Goal: Task Accomplishment & Management: Use online tool/utility

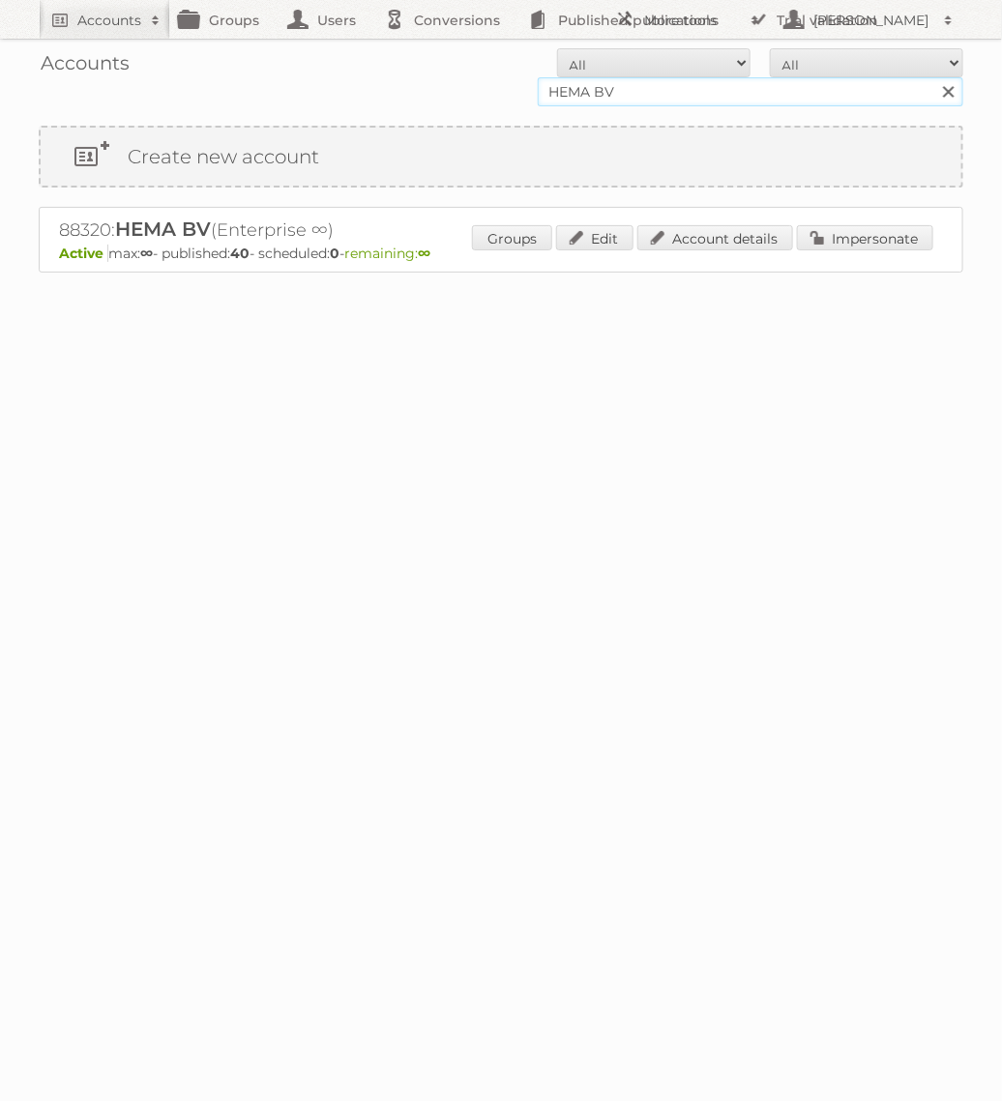
click at [608, 89] on input "HEMA BV" at bounding box center [751, 91] width 426 height 29
type input "Praxis"
click at [933, 77] on input "Search" at bounding box center [947, 91] width 29 height 29
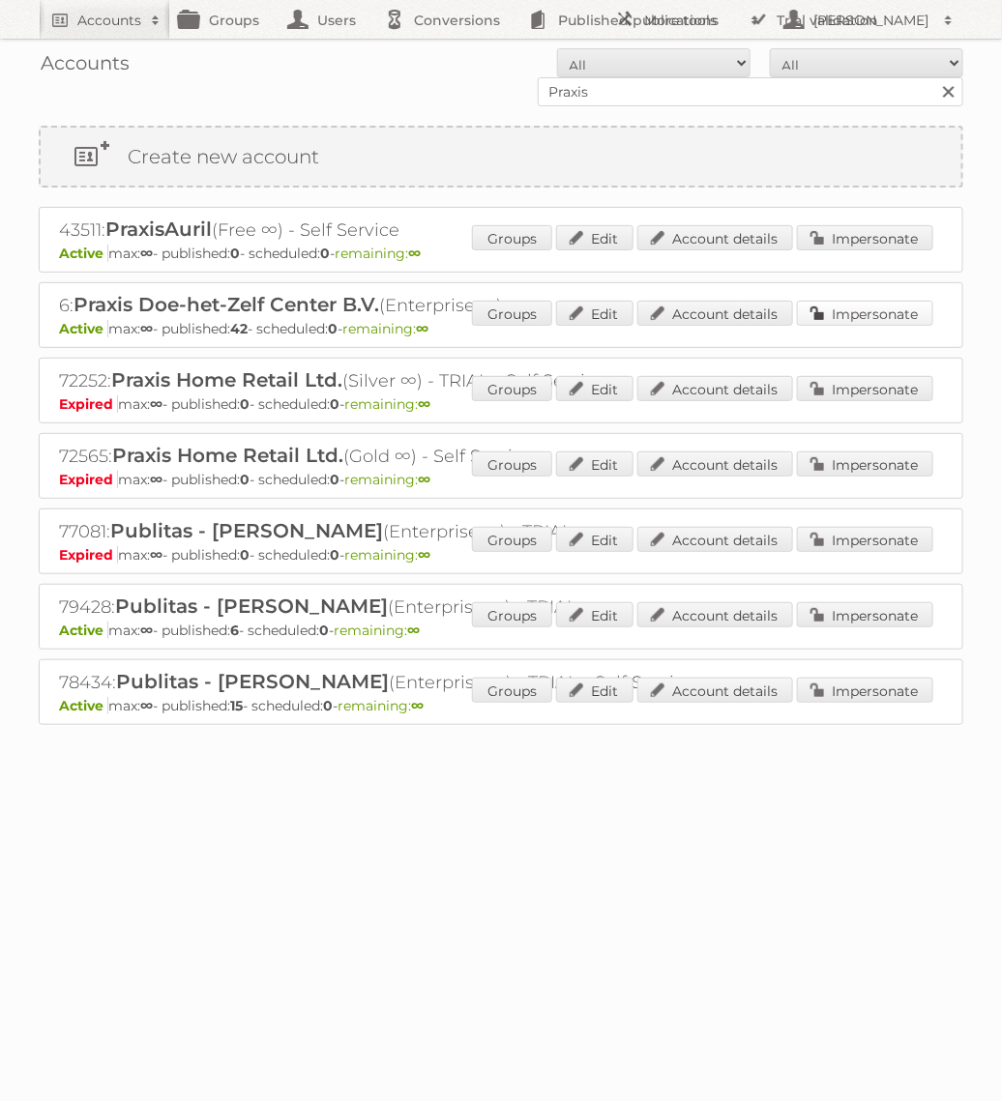
click at [818, 318] on link "Impersonate" at bounding box center [865, 313] width 136 height 25
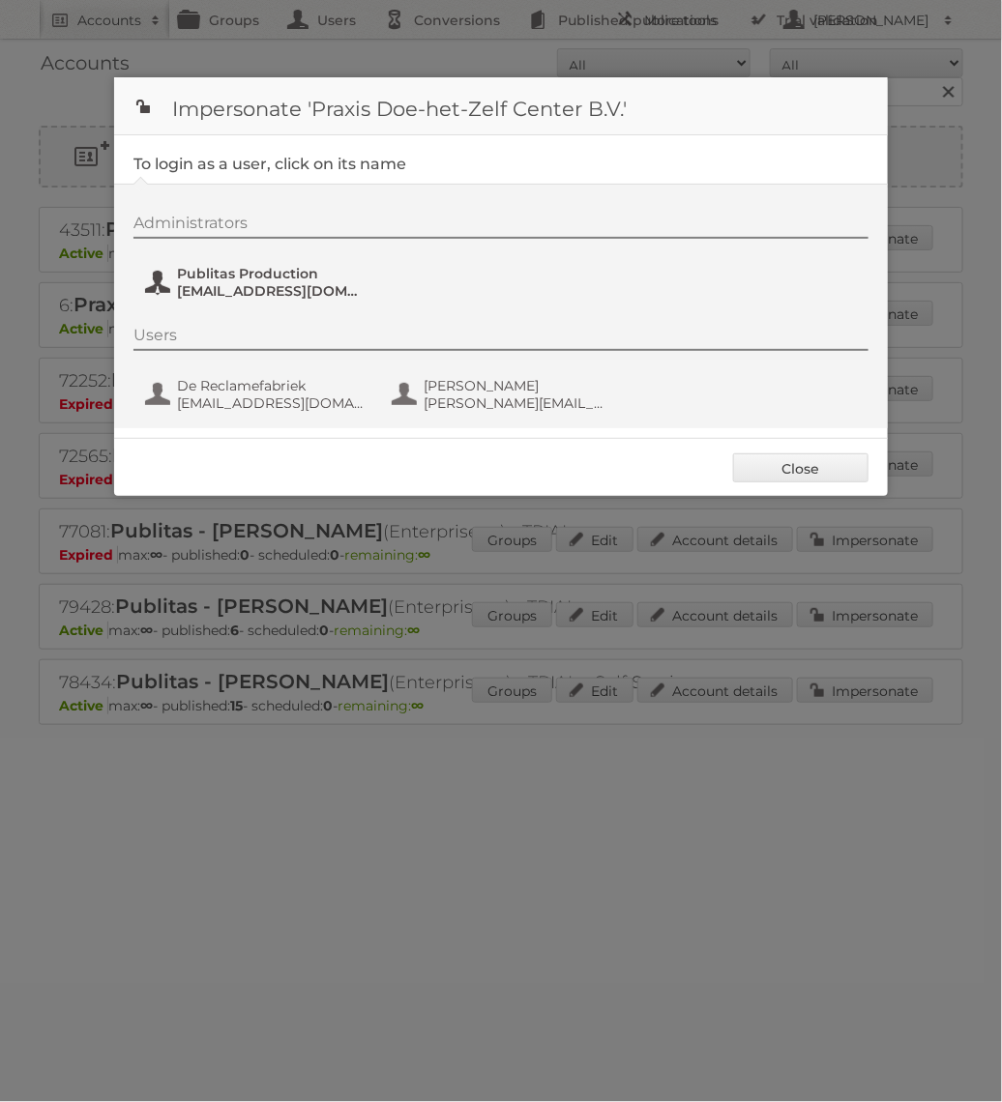
click at [207, 287] on span "fs+praxis@publitas.com" at bounding box center [271, 290] width 188 height 17
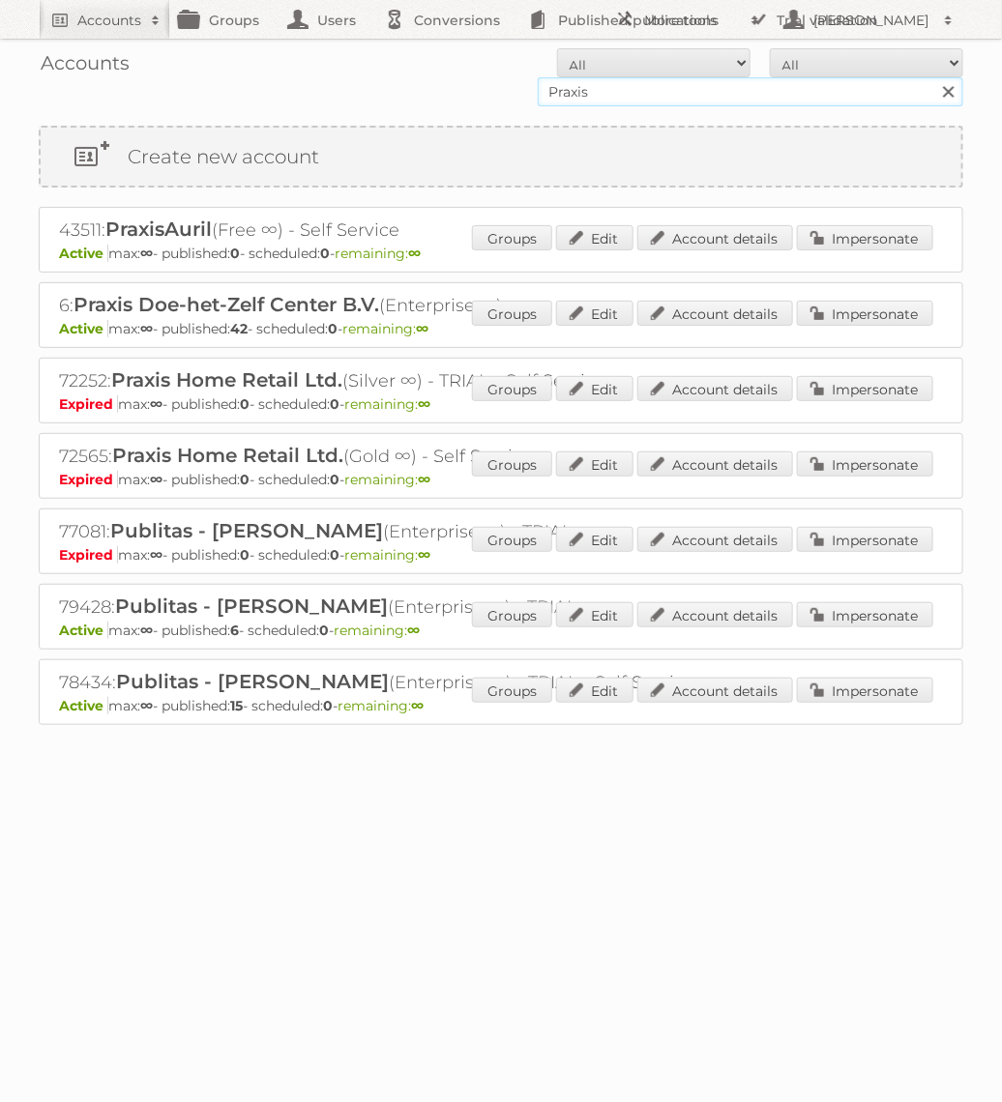
click at [717, 96] on input "Praxis" at bounding box center [751, 91] width 426 height 29
type input "Action PIA"
click at [933, 77] on input "Search" at bounding box center [947, 91] width 29 height 29
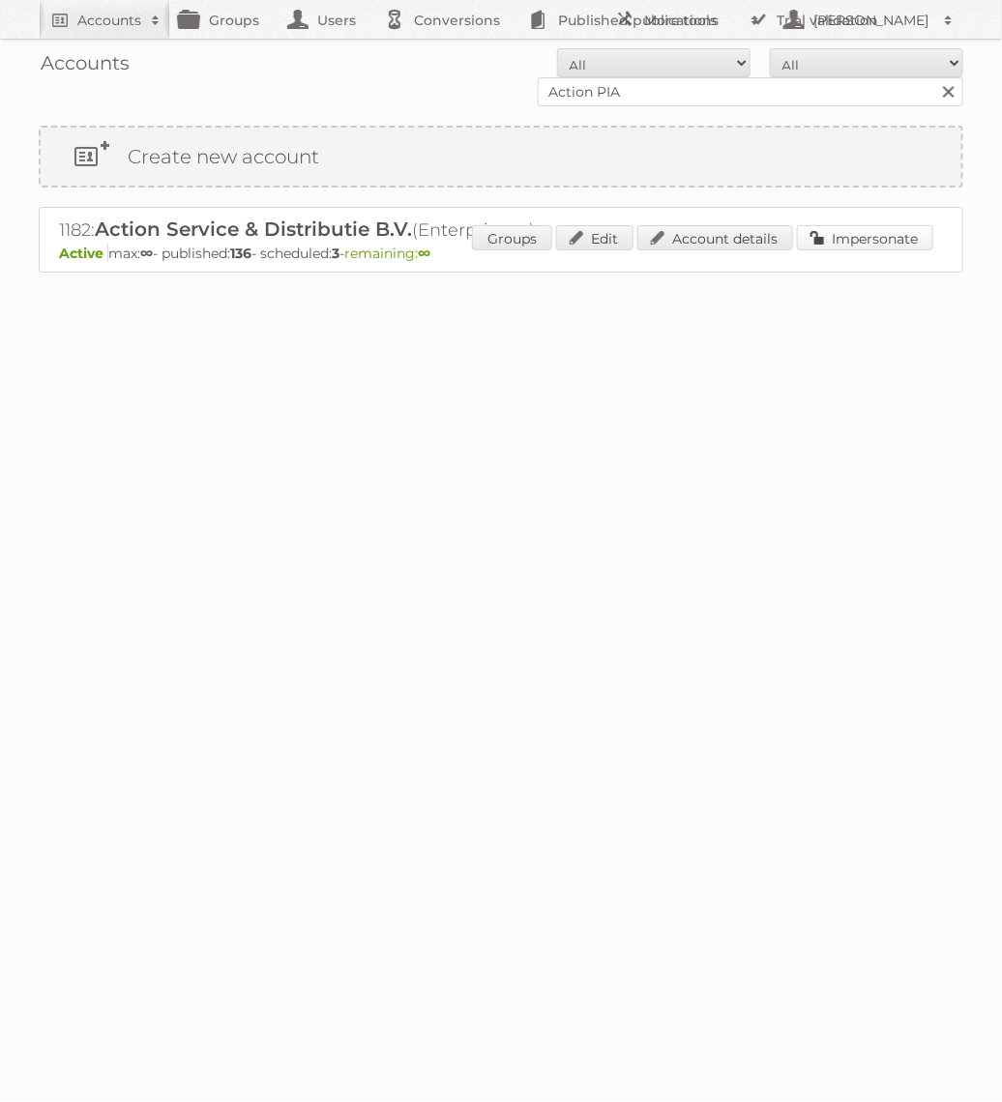
click at [852, 230] on link "Impersonate" at bounding box center [865, 237] width 136 height 25
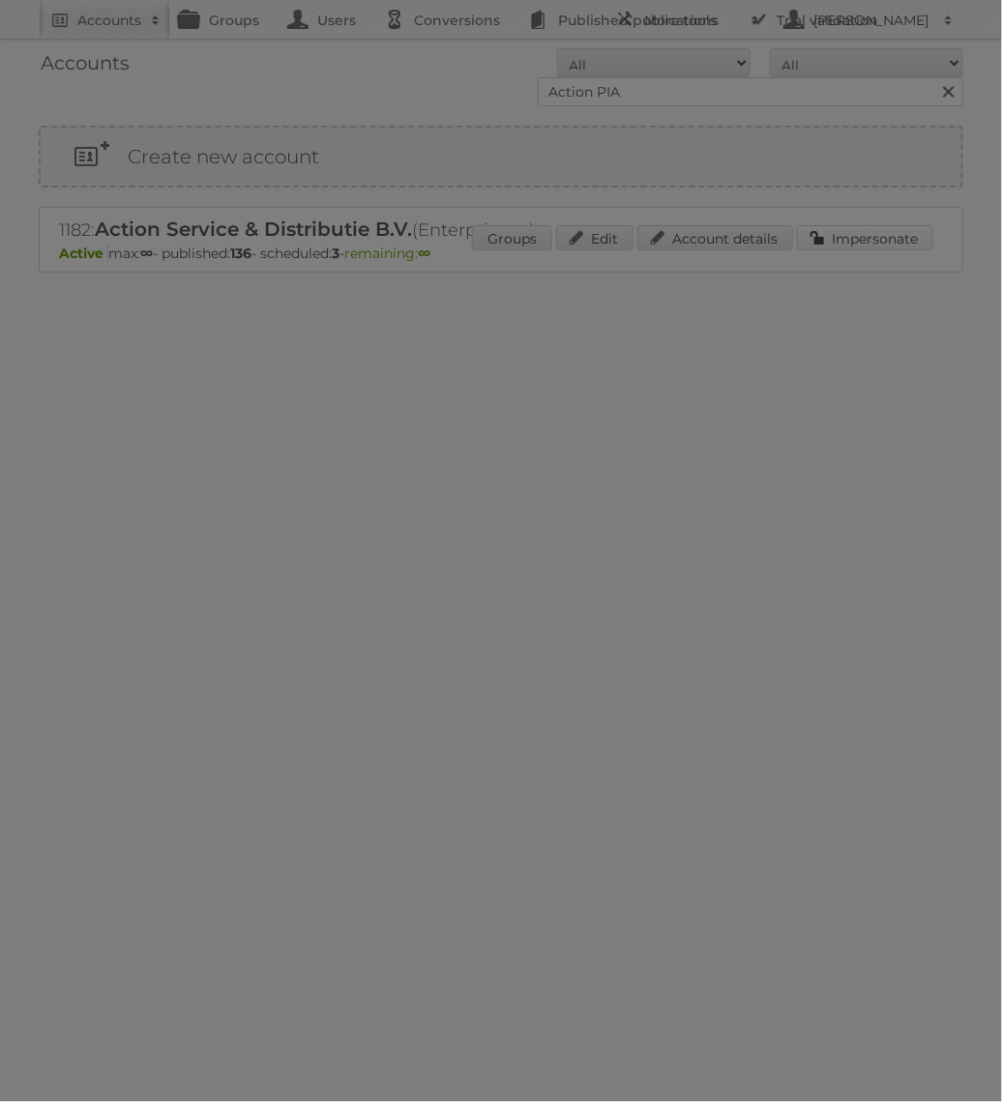
click at [852, 230] on div at bounding box center [501, 551] width 1002 height 1102
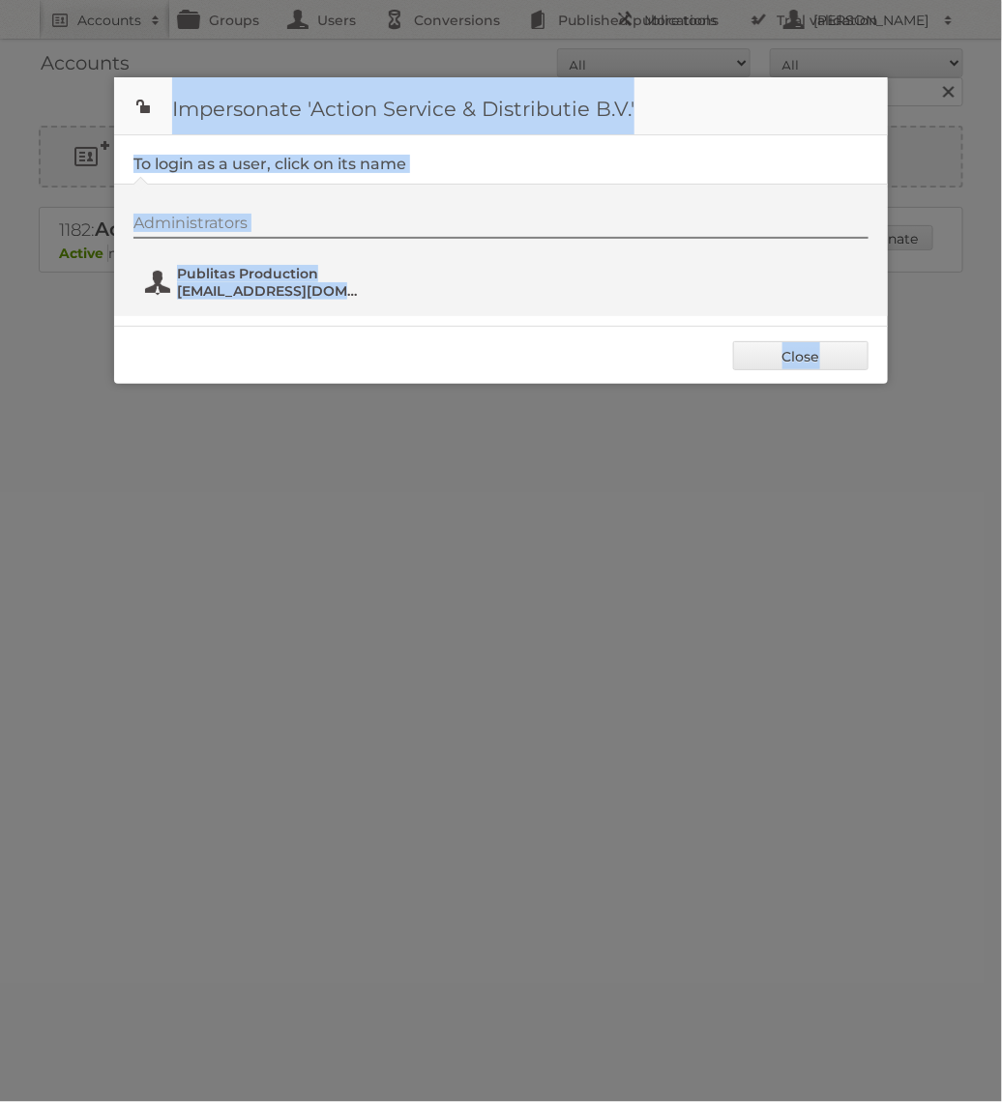
click at [285, 298] on span "[EMAIL_ADDRESS][DOMAIN_NAME]" at bounding box center [271, 290] width 188 height 17
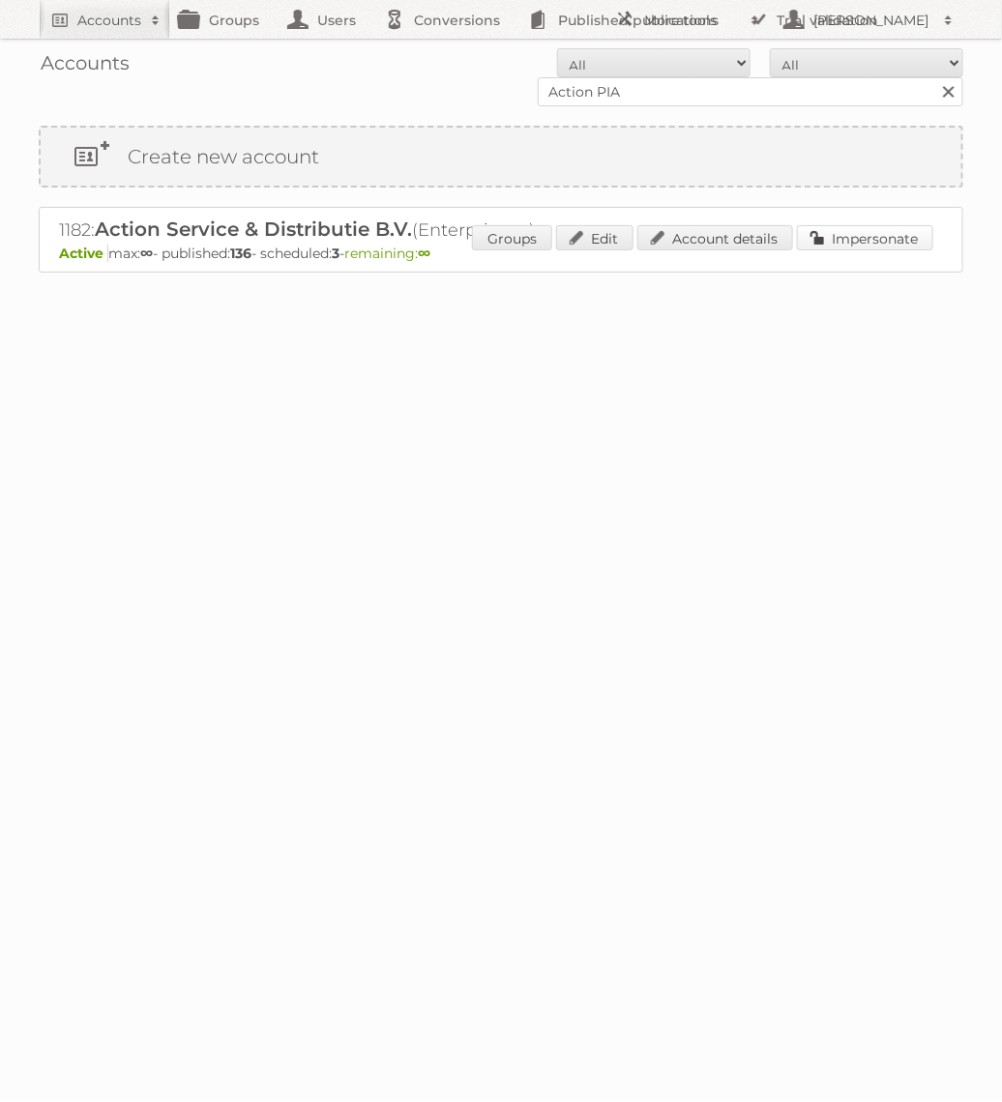
click at [884, 228] on link "Impersonate" at bounding box center [865, 237] width 136 height 25
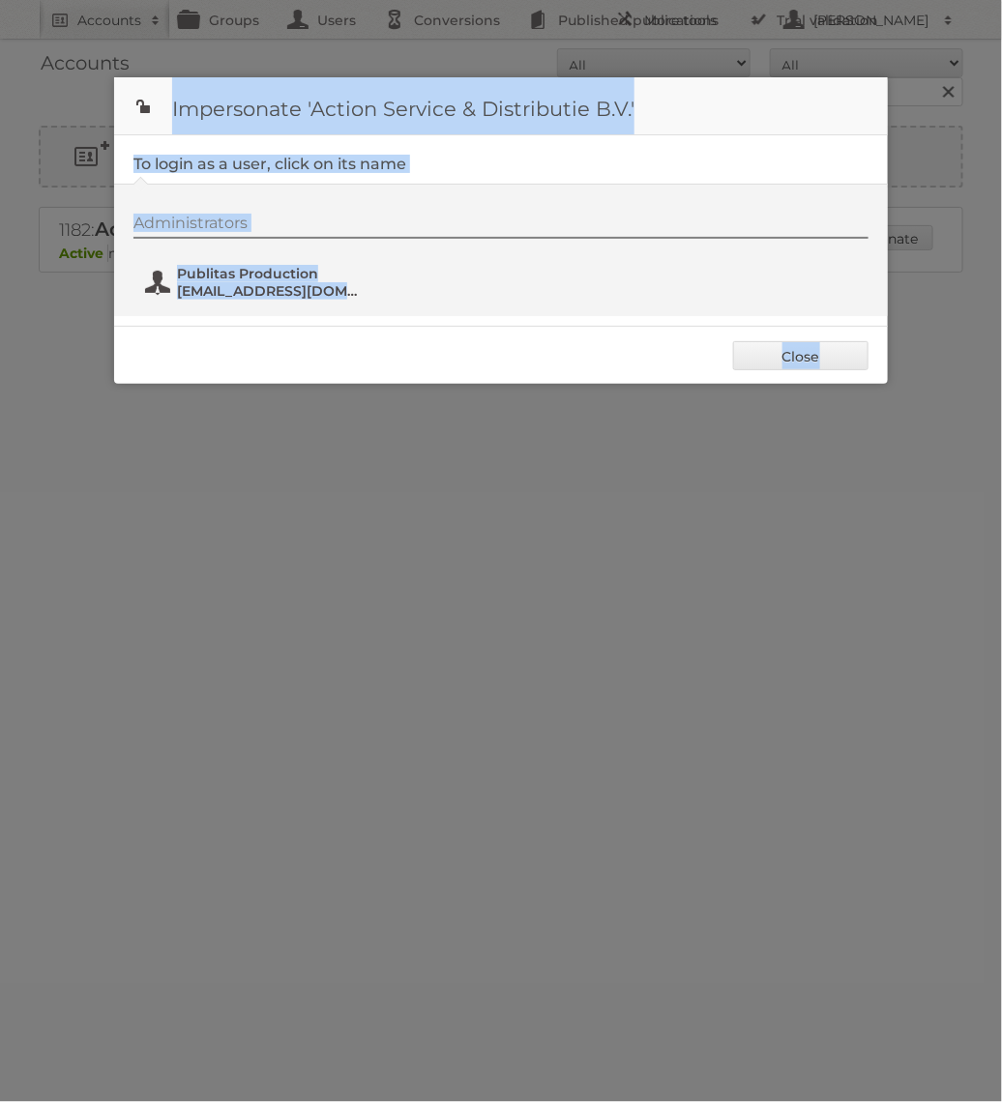
click at [289, 268] on span "Publitas Production" at bounding box center [271, 273] width 188 height 17
